Goal: Entertainment & Leisure: Consume media (video, audio)

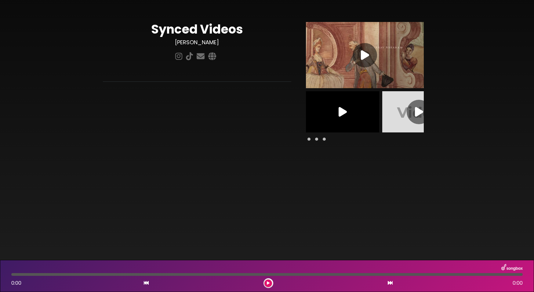
click at [361, 53] on icon at bounding box center [365, 55] width 8 height 11
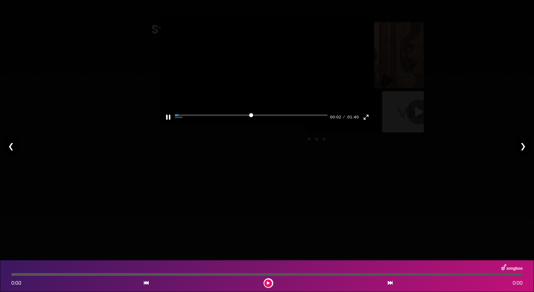
drag, startPoint x: 186, startPoint y: 127, endPoint x: 194, endPoint y: 129, distance: 8.0
click at [188, 125] on div "Pause Play % buffered 00:00 00:02 01:40 Exit fullscreen Enter fullscreen" at bounding box center [267, 114] width 214 height 24
click at [203, 120] on input "Seek" at bounding box center [251, 118] width 153 height 6
click at [284, 120] on input "Seek" at bounding box center [251, 118] width 153 height 6
click at [318, 125] on div "Pause Play % buffered 01:32 01:10 01:40 Exit fullscreen Enter fullscreen" at bounding box center [267, 114] width 214 height 24
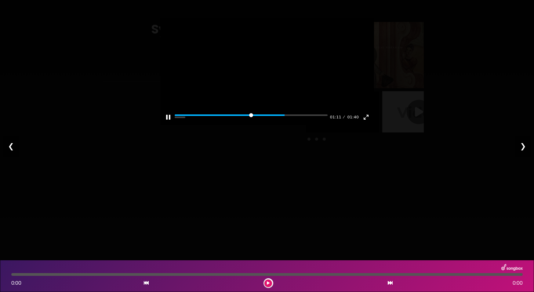
click at [318, 125] on div "Pause Play % buffered 01:32 01:11 01:40 Exit fullscreen Enter fullscreen" at bounding box center [267, 114] width 214 height 24
click at [322, 125] on div "Pause Play % buffered 01:32 01:13 01:40 Exit fullscreen Enter fullscreen" at bounding box center [267, 114] width 214 height 24
click at [322, 120] on input "Seek" at bounding box center [251, 118] width 153 height 6
type input "*****"
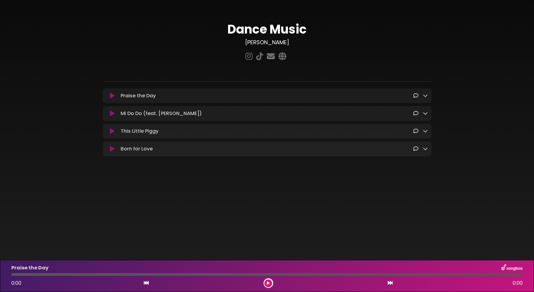
click at [114, 95] on icon at bounding box center [112, 96] width 5 height 6
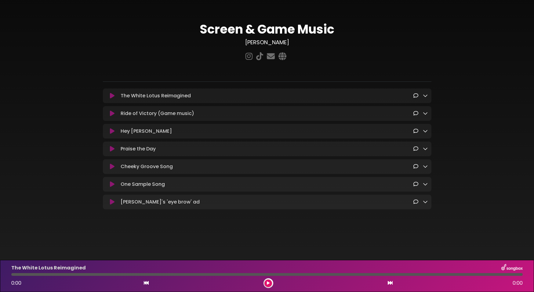
click at [113, 99] on icon at bounding box center [112, 96] width 5 height 6
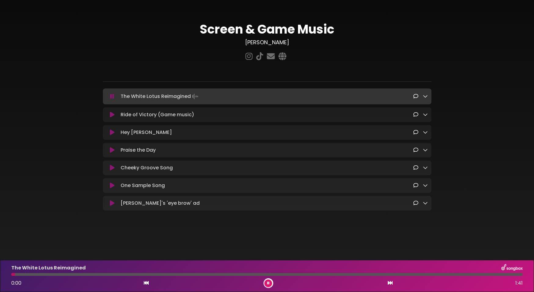
click at [110, 115] on button at bounding box center [113, 115] width 12 height 6
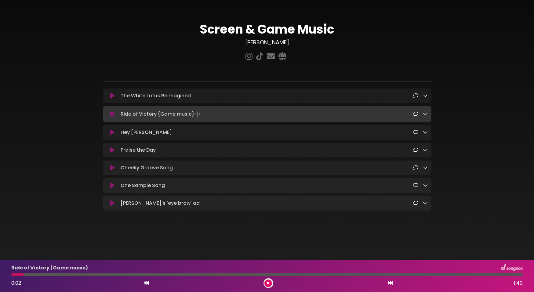
click at [109, 134] on button at bounding box center [113, 133] width 12 height 6
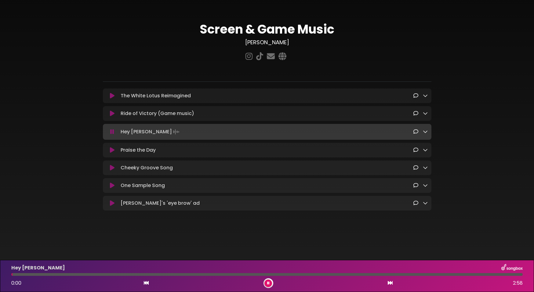
click at [108, 149] on button at bounding box center [113, 150] width 12 height 6
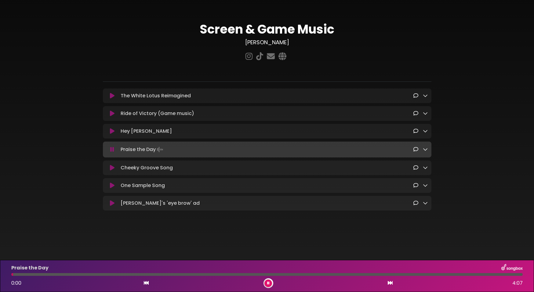
click at [107, 164] on div "Cheeky Groove Song Loading Track..." at bounding box center [267, 168] width 329 height 15
click at [108, 175] on div "Cheeky Groove Song Loading Track..." at bounding box center [267, 168] width 329 height 15
click at [110, 171] on icon at bounding box center [112, 168] width 5 height 6
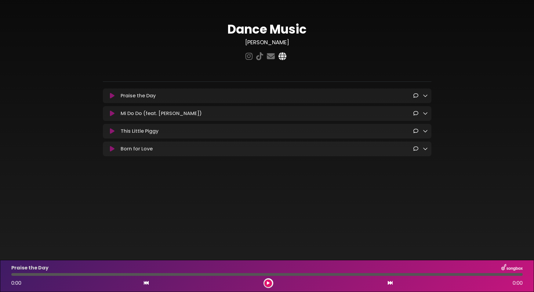
click at [281, 57] on icon at bounding box center [282, 56] width 10 height 8
click at [260, 58] on icon at bounding box center [259, 56] width 9 height 8
